Goal: Navigation & Orientation: Find specific page/section

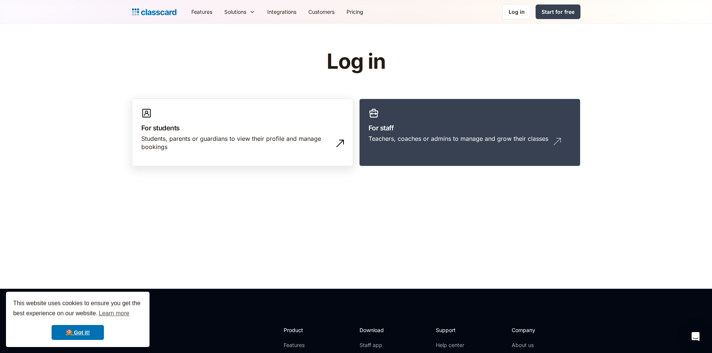
click at [216, 141] on div "Students, parents or guardians to view their profile and manage bookings" at bounding box center [235, 142] width 188 height 17
click at [441, 144] on div "Teachers, coaches or admins to manage and grow their classes" at bounding box center [469, 141] width 202 height 14
